Goal: Information Seeking & Learning: Learn about a topic

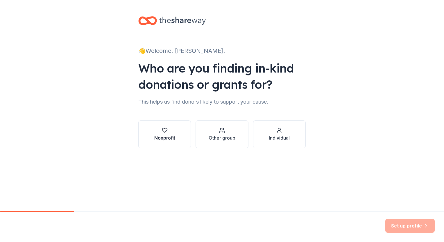
click at [181, 135] on button "Nonprofit" at bounding box center [164, 135] width 53 height 28
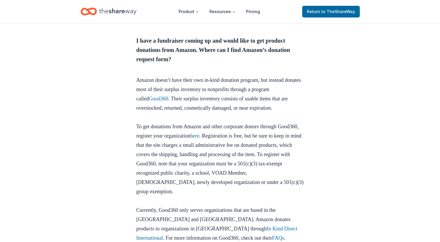
scroll to position [260, 0]
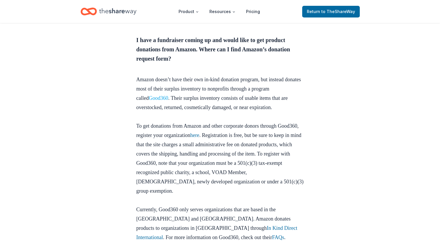
click at [161, 101] on link "Good360" at bounding box center [157, 98] width 19 height 6
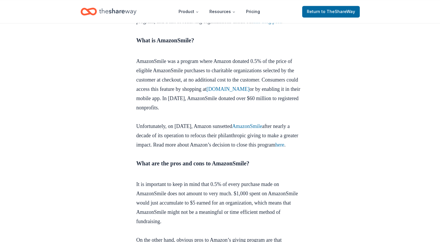
scroll to position [1073, 0]
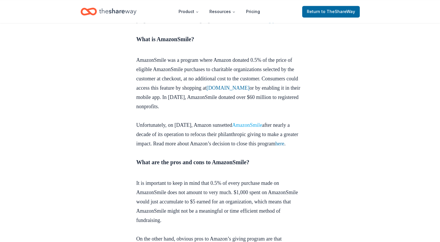
click at [262, 128] on link "AmazonSmile" at bounding box center [247, 125] width 30 height 6
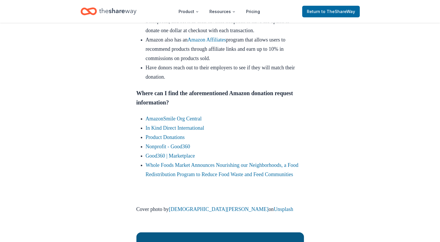
scroll to position [1381, 0]
click at [154, 15] on link "PayPal" at bounding box center [153, 12] width 15 height 6
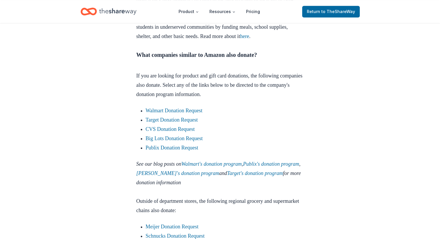
scroll to position [644, 0]
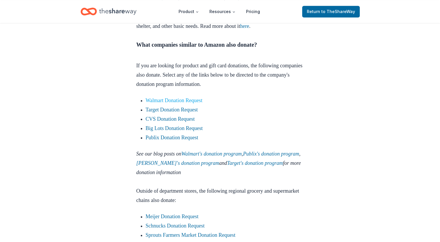
click at [192, 103] on link "Walmart Donation Request" at bounding box center [174, 101] width 57 height 6
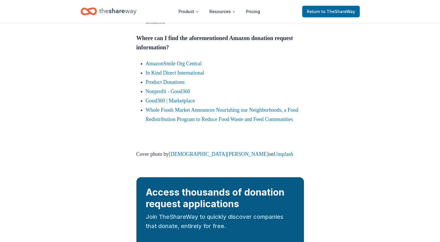
scroll to position [1436, 0]
click at [179, 66] on link "AmazonSmile Org Central" at bounding box center [174, 63] width 56 height 6
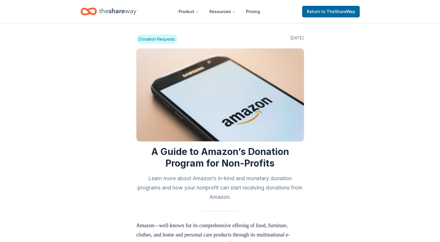
scroll to position [1436, 0]
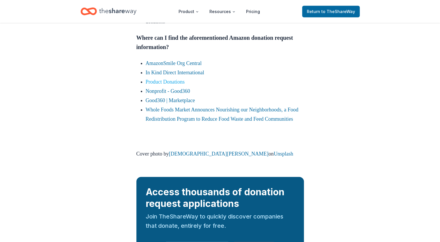
click at [173, 85] on link "Product Donations" at bounding box center [165, 82] width 39 height 6
